Goal: Information Seeking & Learning: Learn about a topic

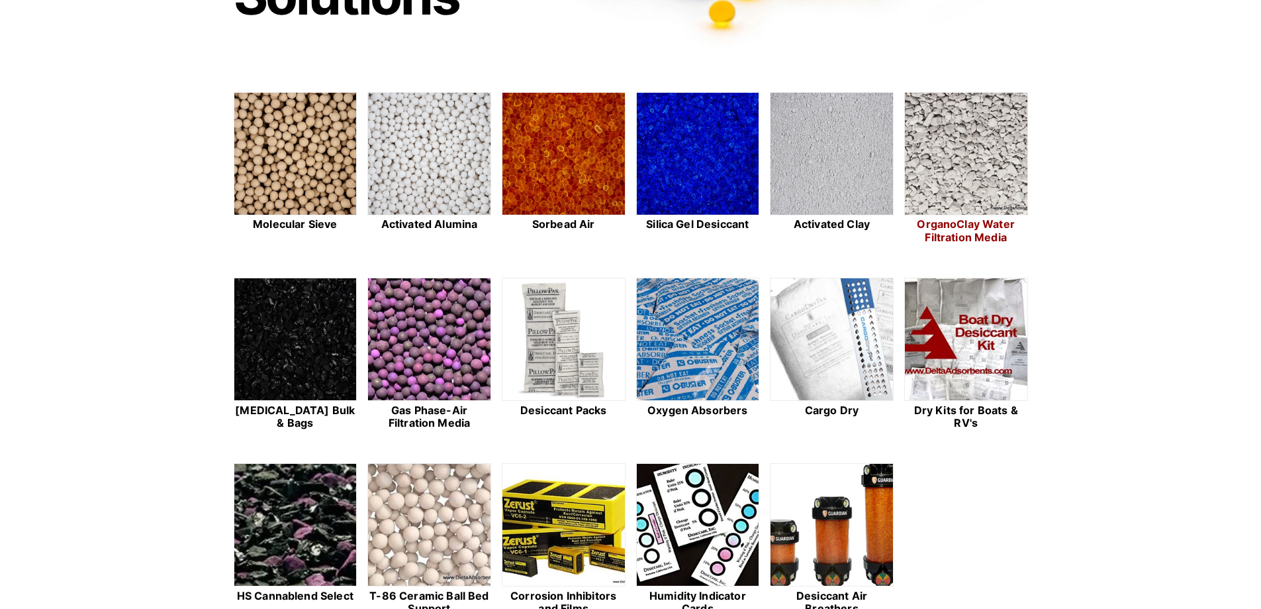
scroll to position [331, 0]
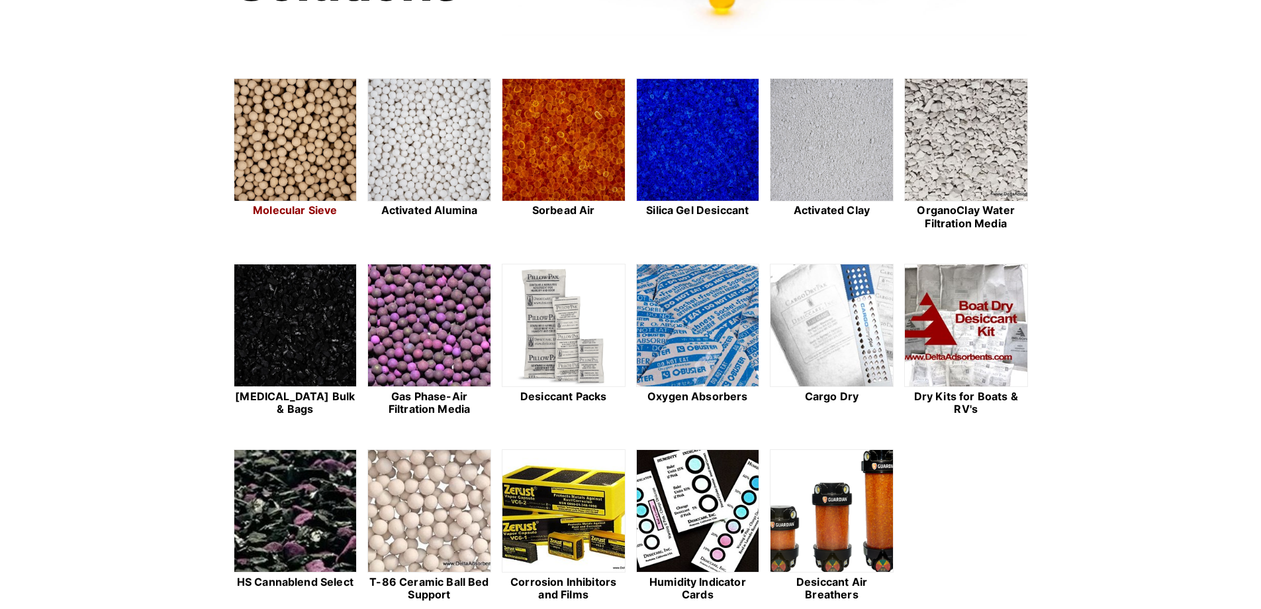
click at [313, 140] on img at bounding box center [295, 140] width 122 height 123
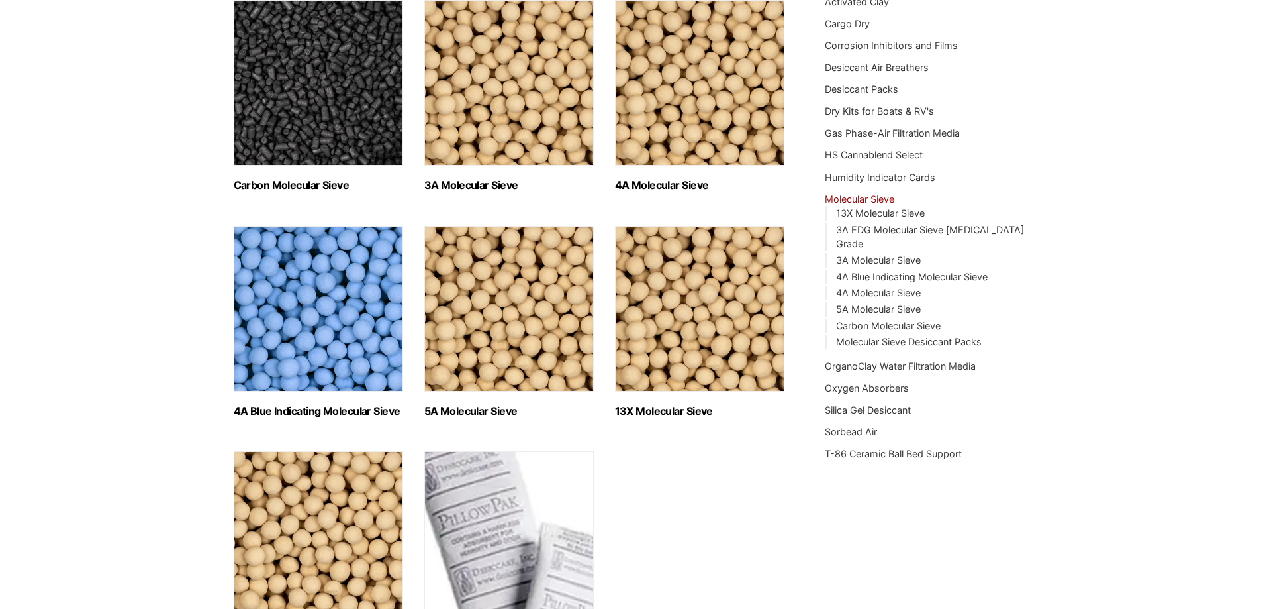
scroll to position [265, 0]
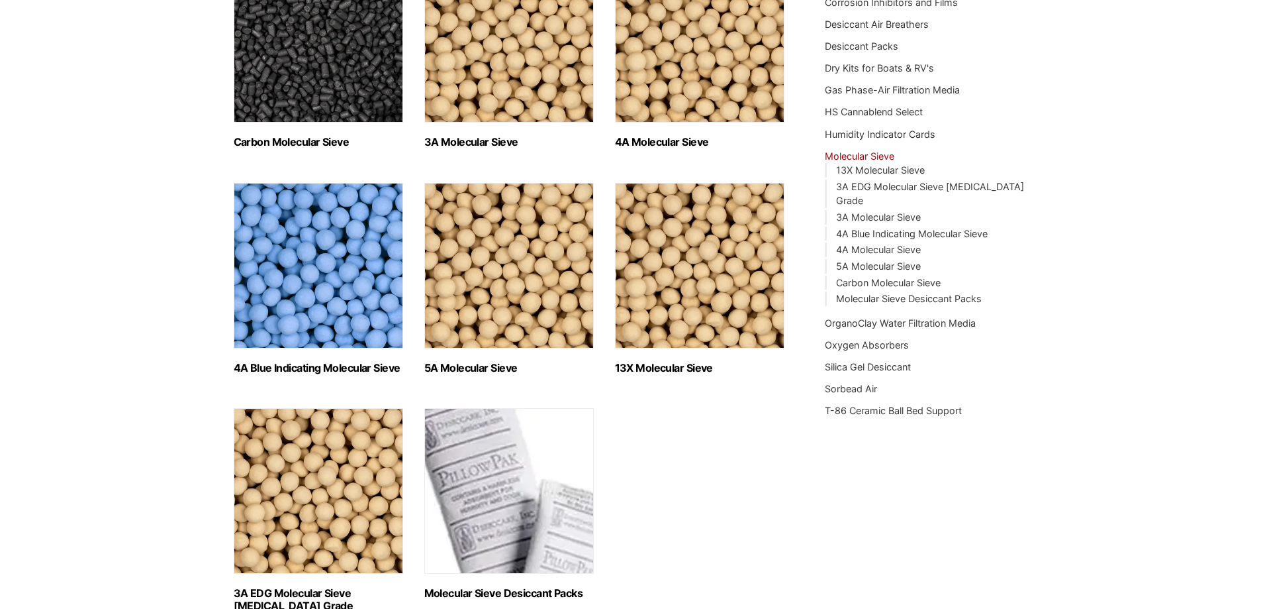
click at [291, 440] on img "Visit product category 3A EDG Molecular Sieve Ethanol Grade" at bounding box center [319, 491] width 170 height 166
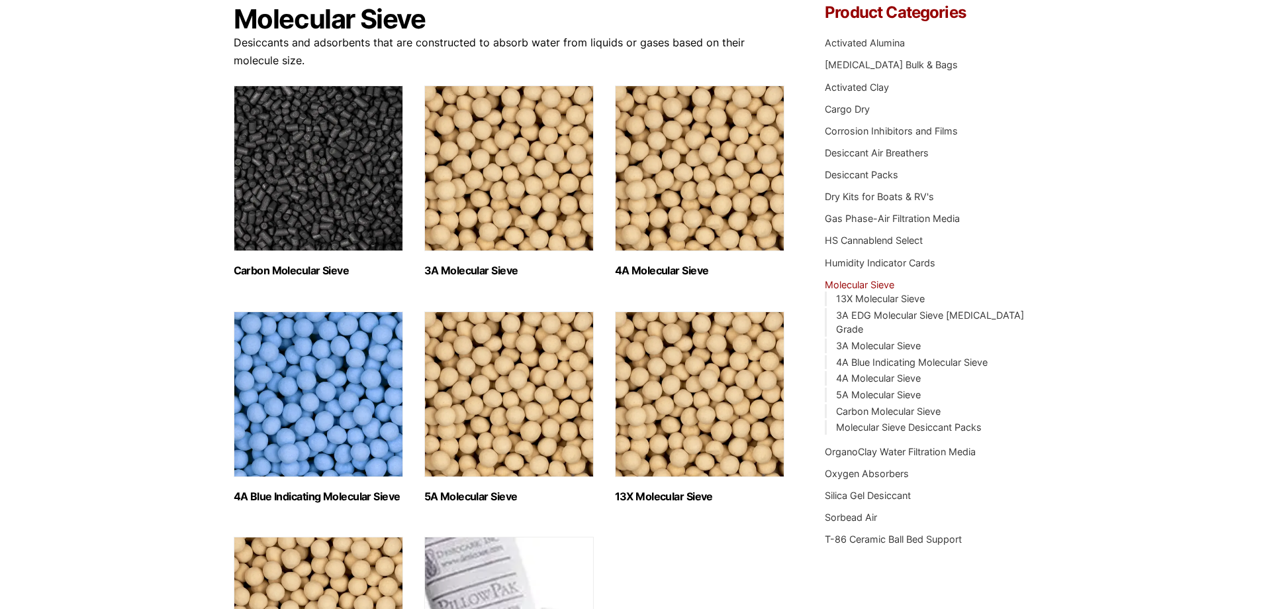
scroll to position [0, 0]
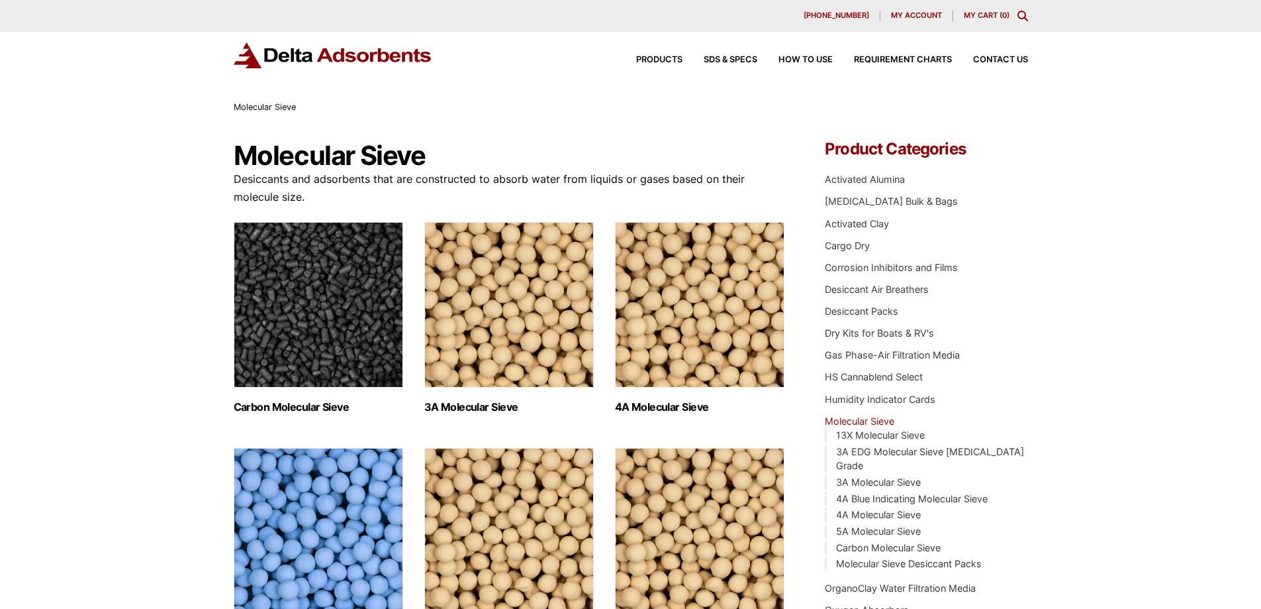
click at [247, 111] on span "Molecular Sieve" at bounding box center [265, 107] width 62 height 10
click at [670, 58] on span "Products" at bounding box center [659, 60] width 46 height 9
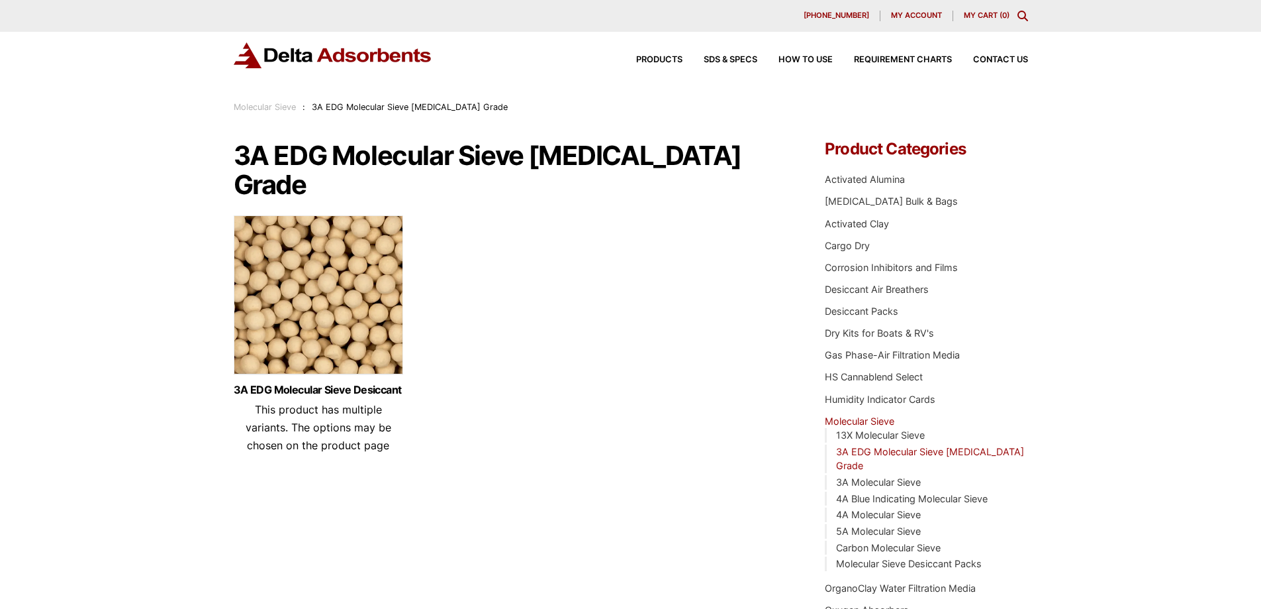
click at [253, 242] on img at bounding box center [319, 298] width 170 height 166
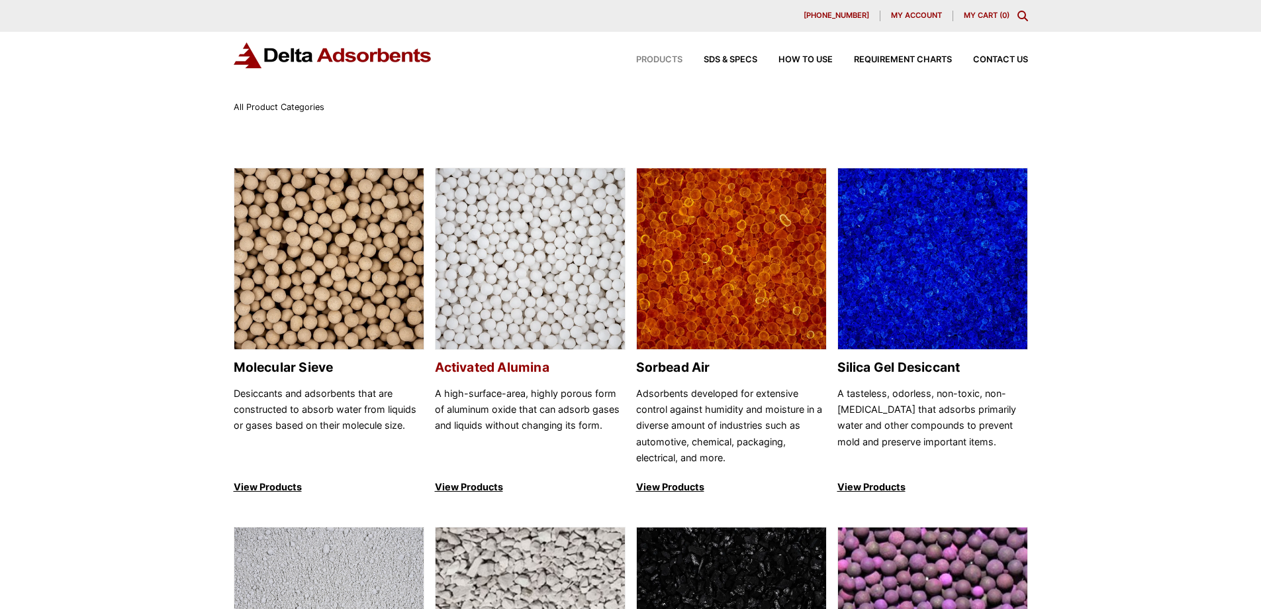
click at [523, 255] on img at bounding box center [530, 259] width 189 height 182
